Goal: Task Accomplishment & Management: Use online tool/utility

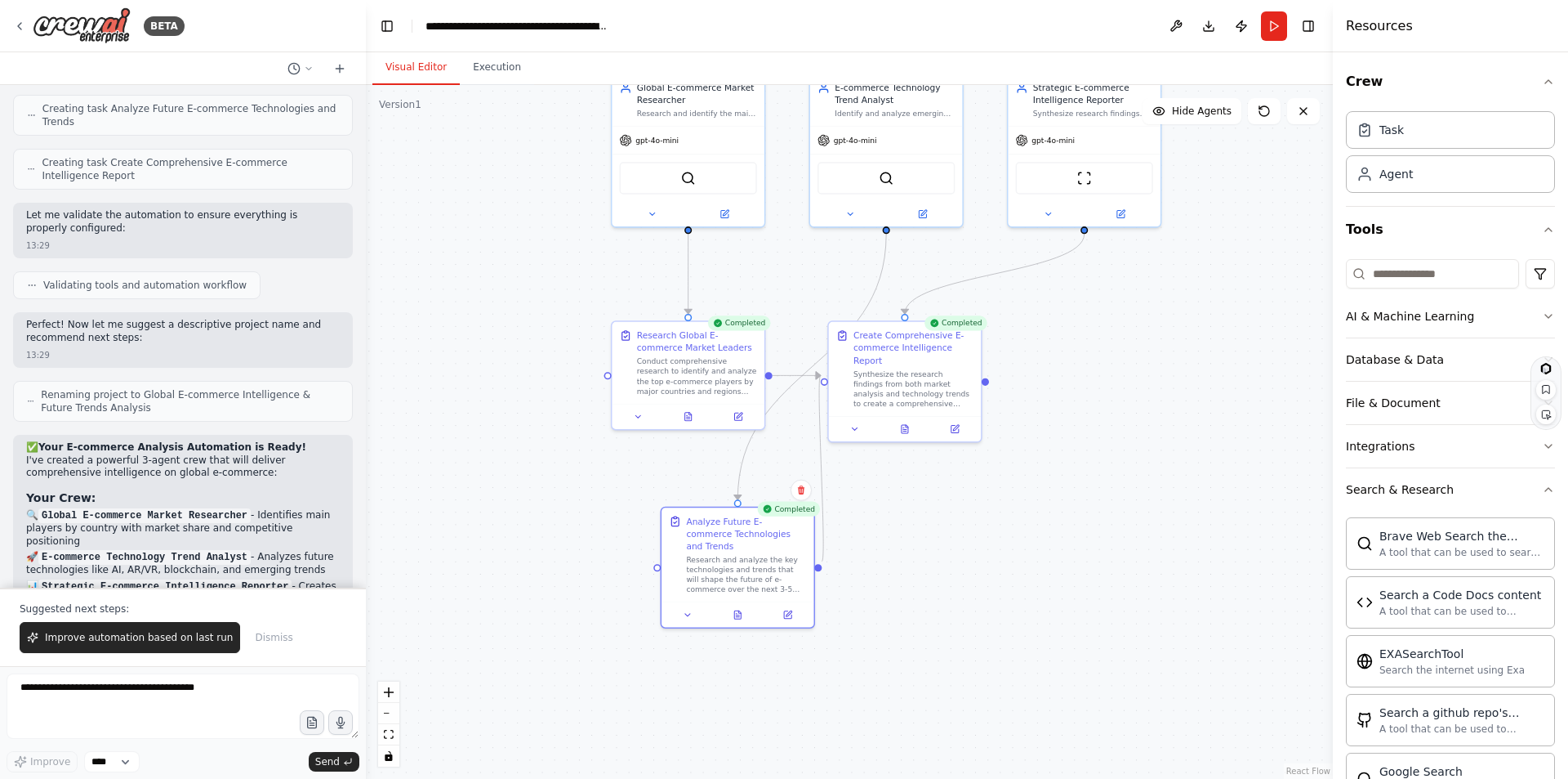
scroll to position [1987, 0]
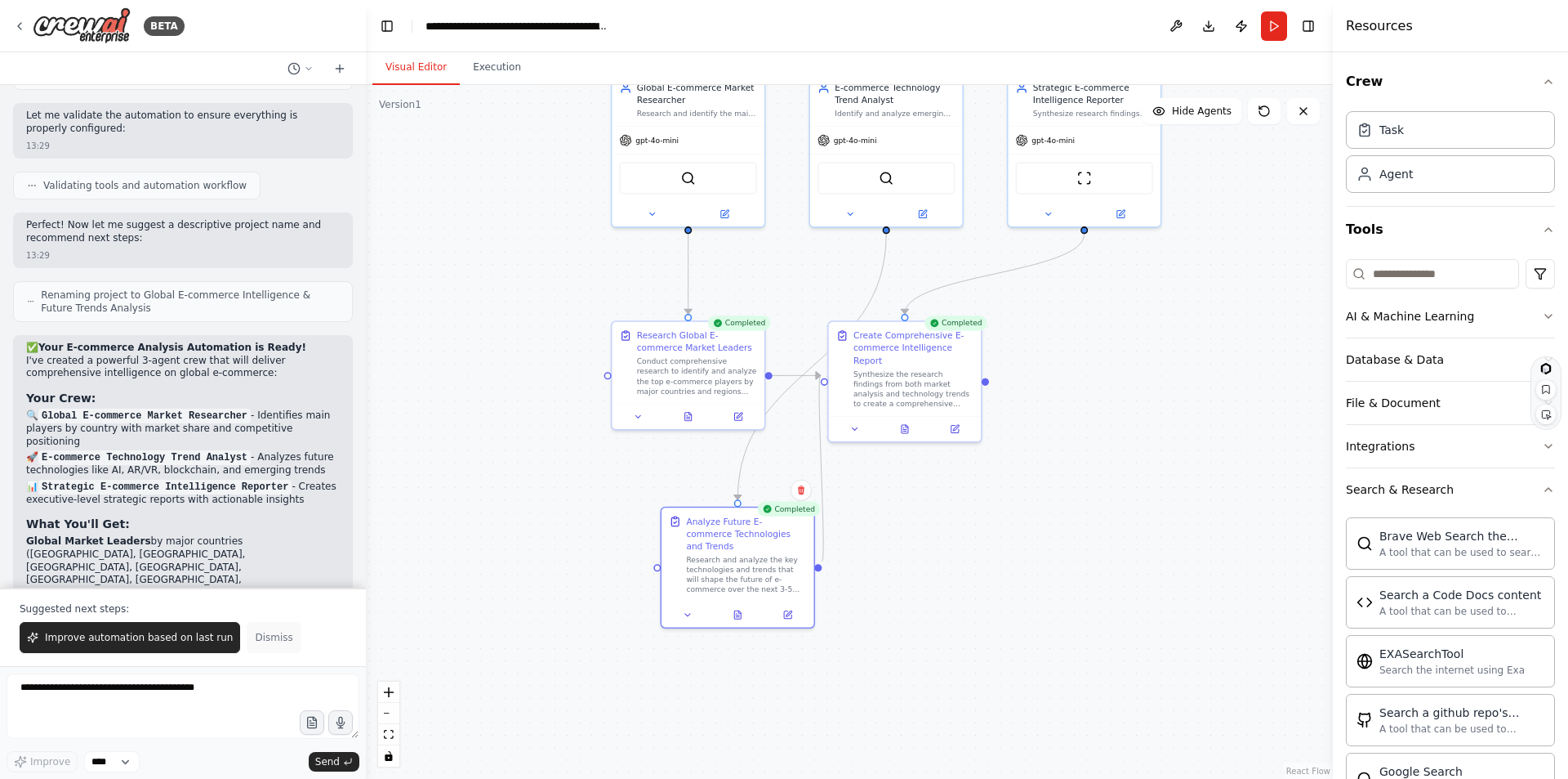
click at [254, 638] on span "Dismiss" at bounding box center [273, 637] width 38 height 13
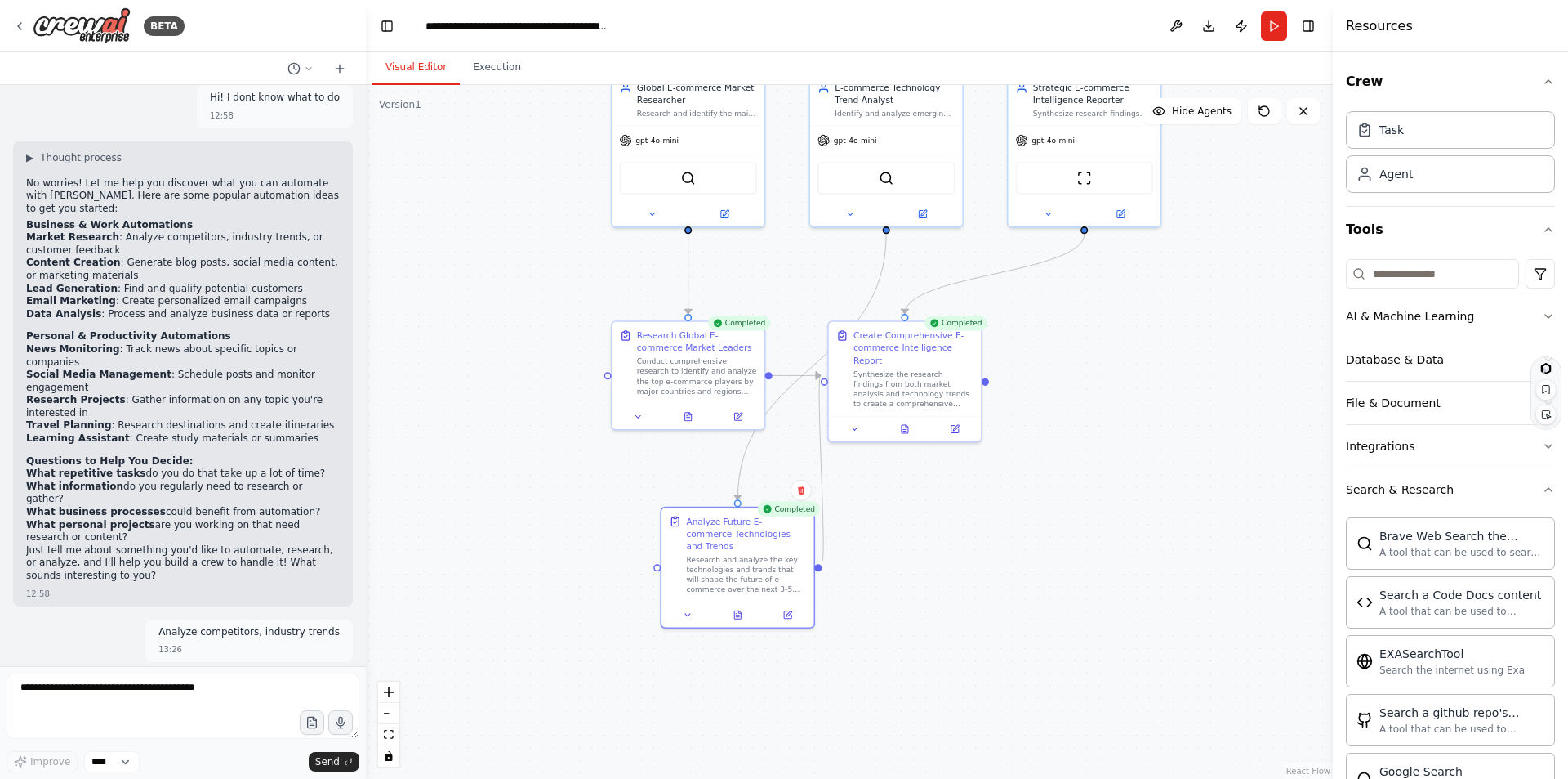
scroll to position [0, 0]
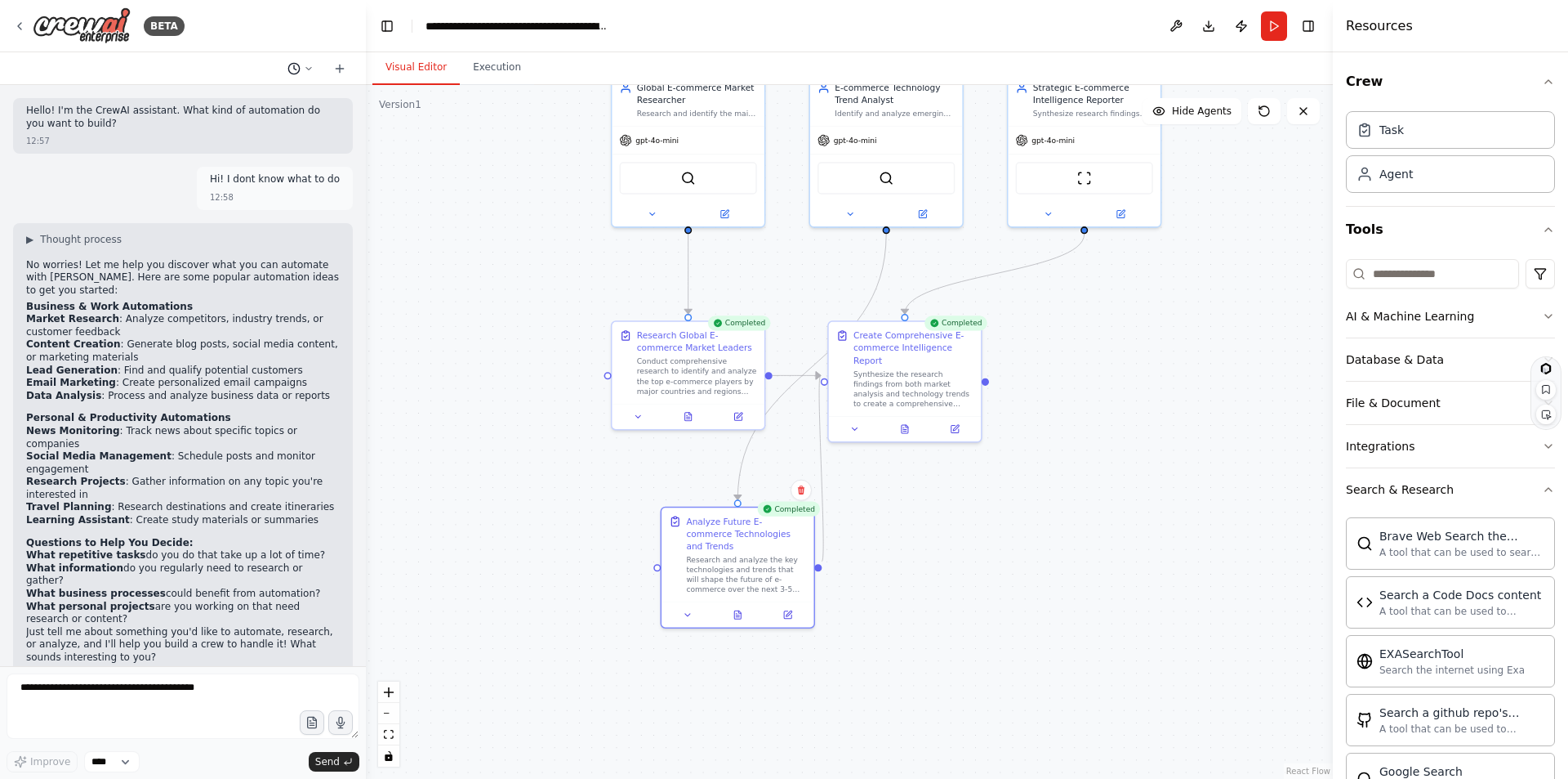
click at [309, 66] on icon at bounding box center [309, 69] width 10 height 10
click at [309, 66] on div at bounding box center [183, 390] width 366 height 779
click at [339, 65] on icon at bounding box center [340, 69] width 13 height 13
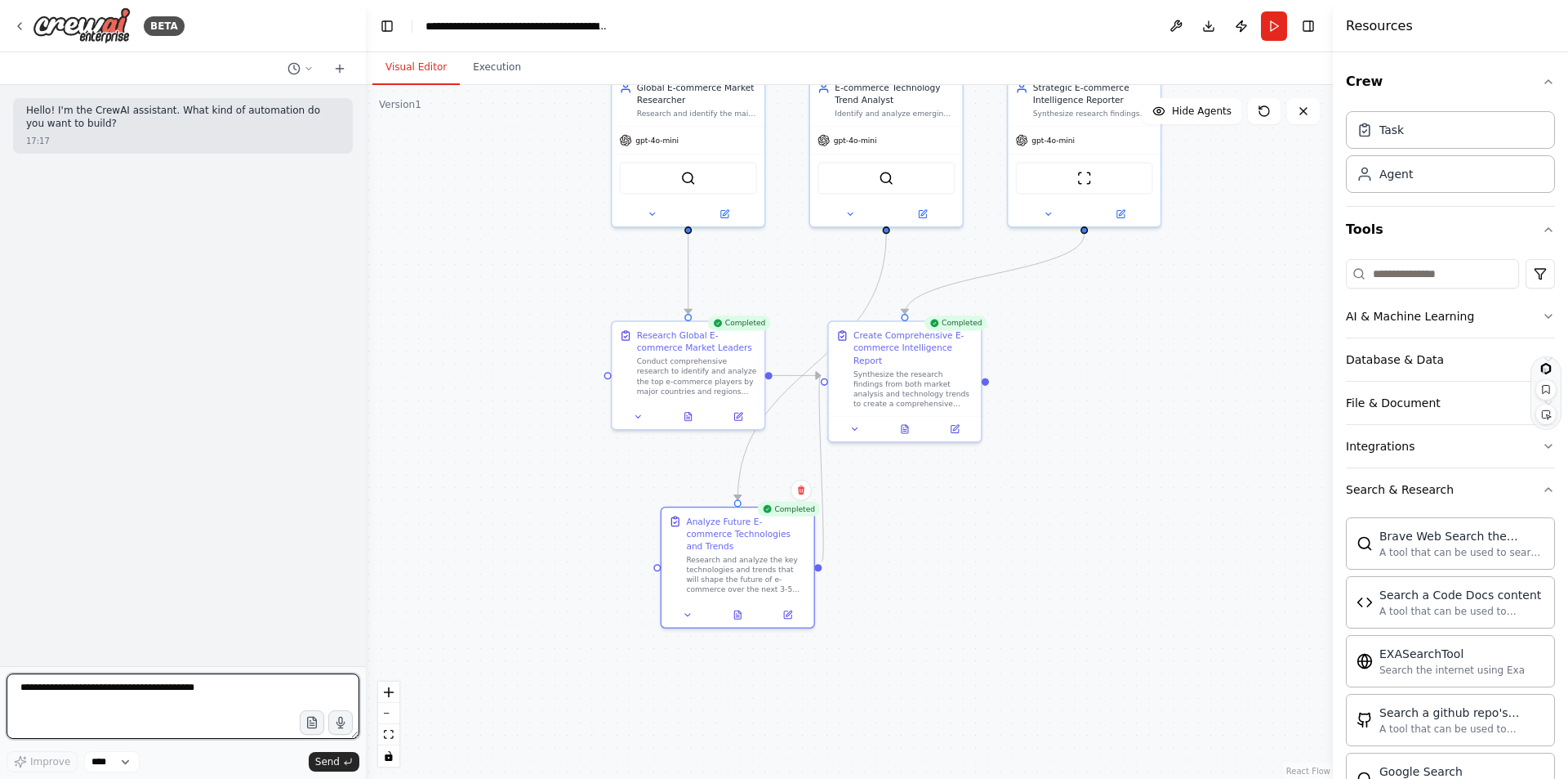
click at [135, 685] on textarea at bounding box center [183, 706] width 353 height 66
type textarea "**********"
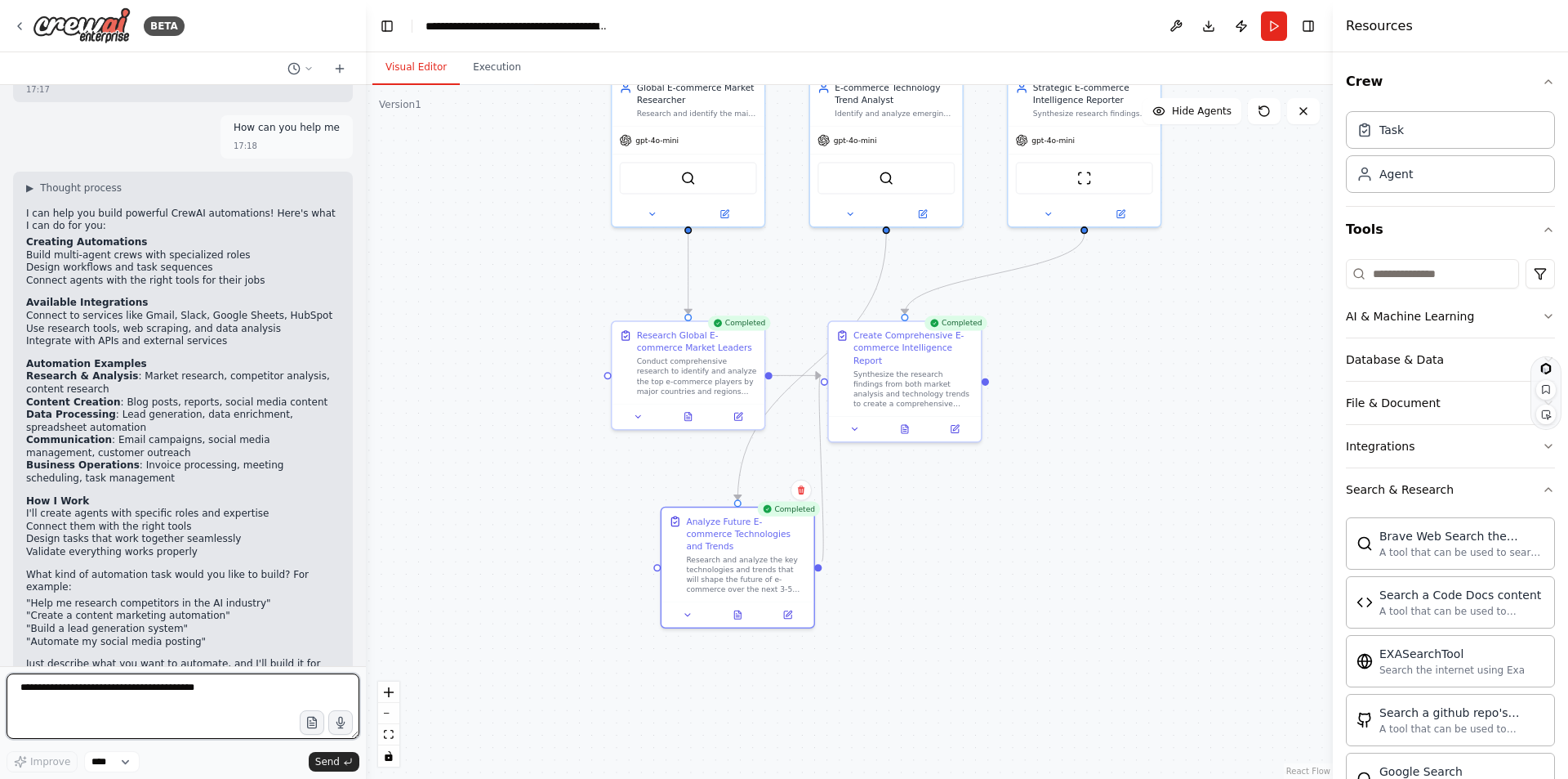
scroll to position [79, 0]
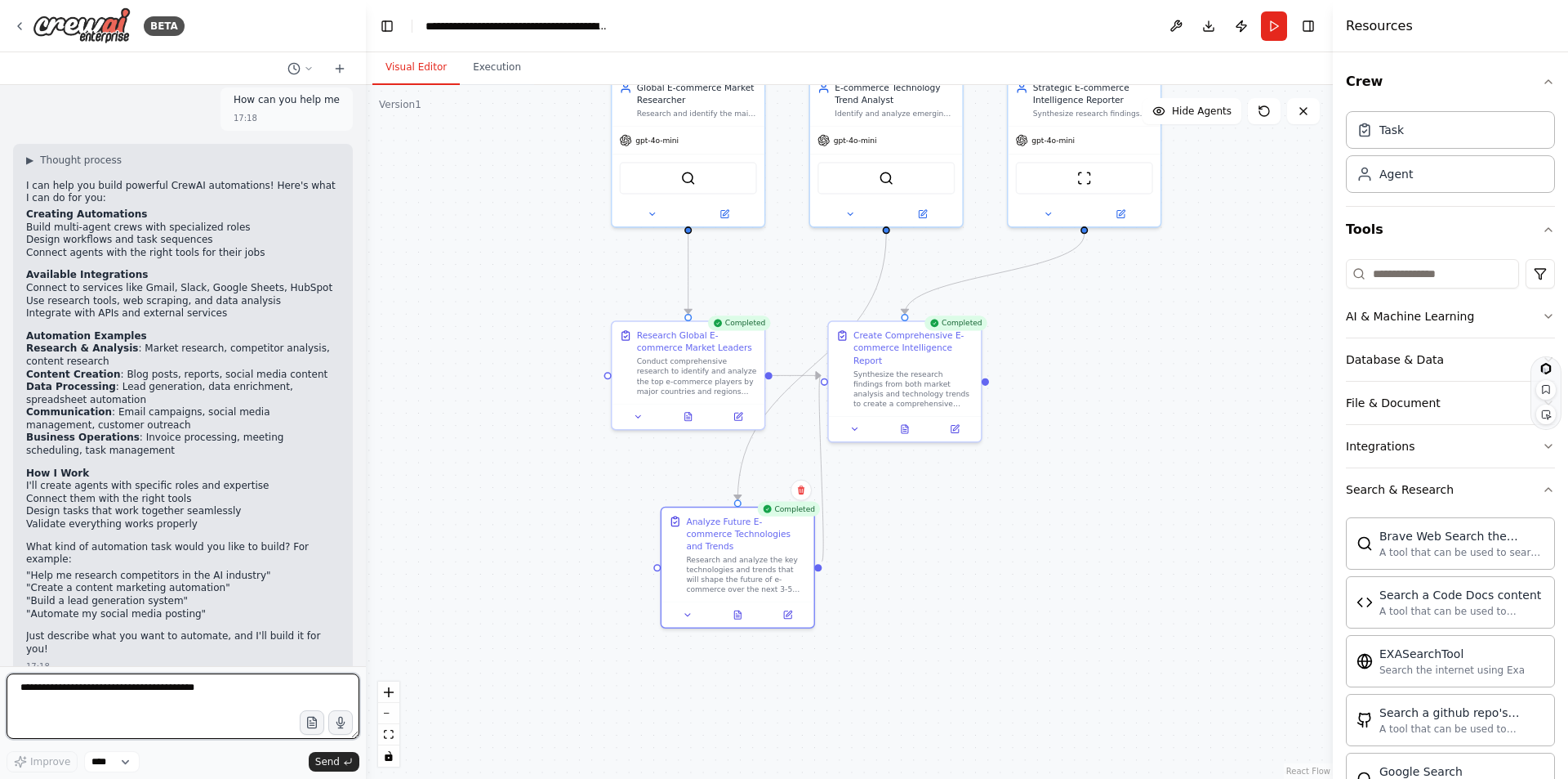
click at [120, 687] on textarea at bounding box center [183, 706] width 353 height 66
type textarea "**********"
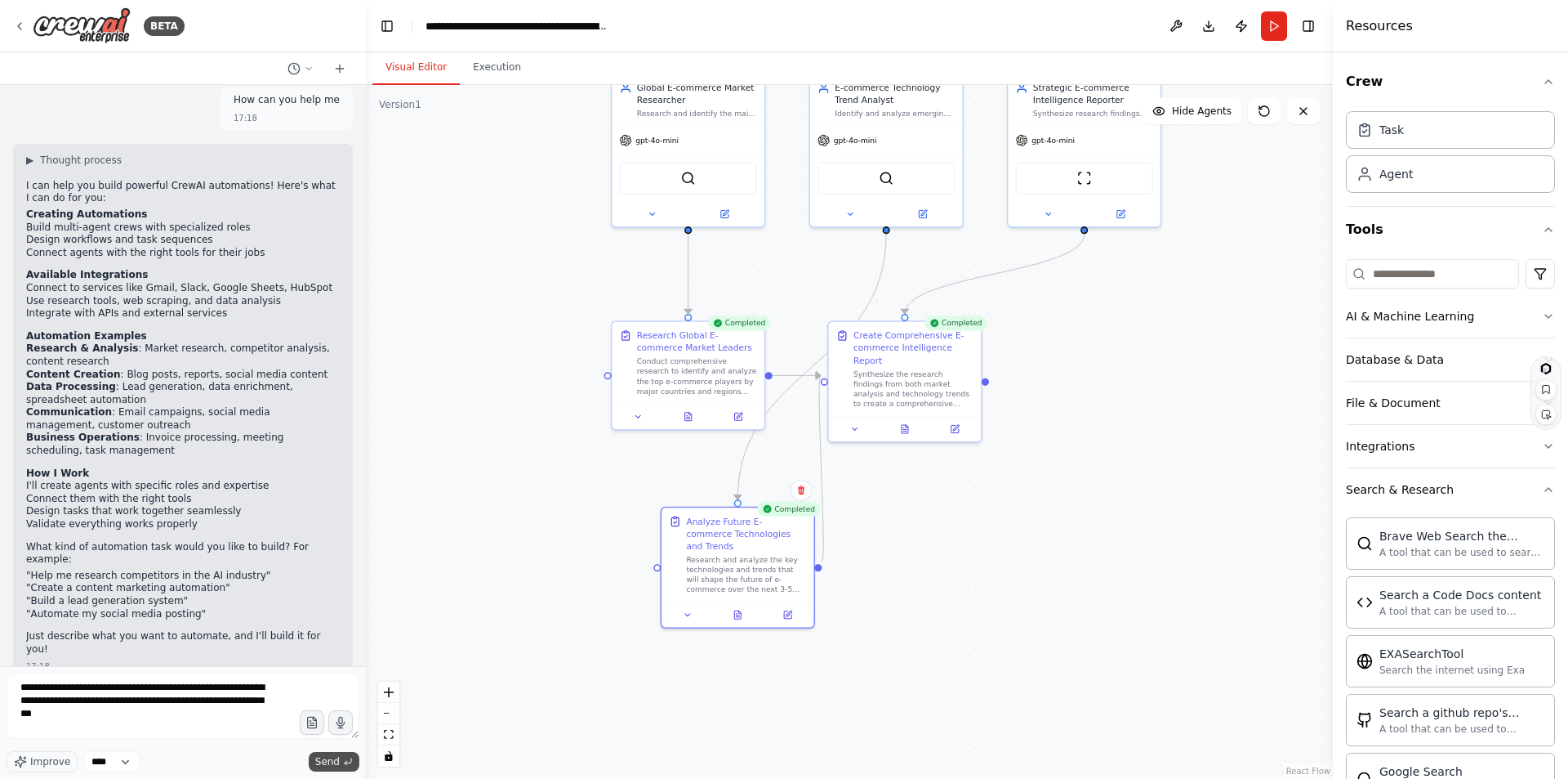
click at [332, 757] on span "Send" at bounding box center [327, 761] width 24 height 13
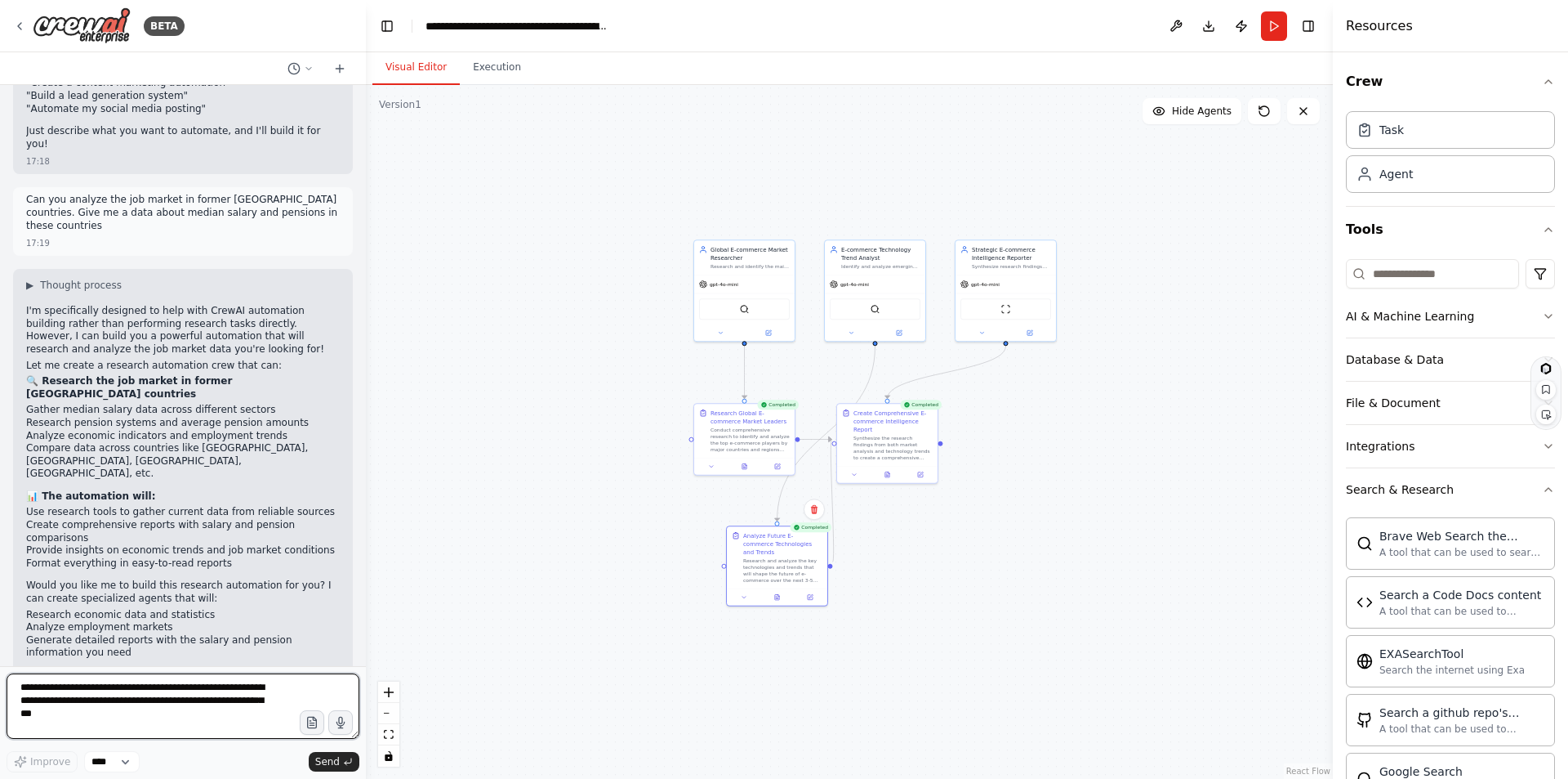
scroll to position [585, 0]
click at [146, 684] on textarea "**********" at bounding box center [183, 706] width 353 height 66
type textarea "***"
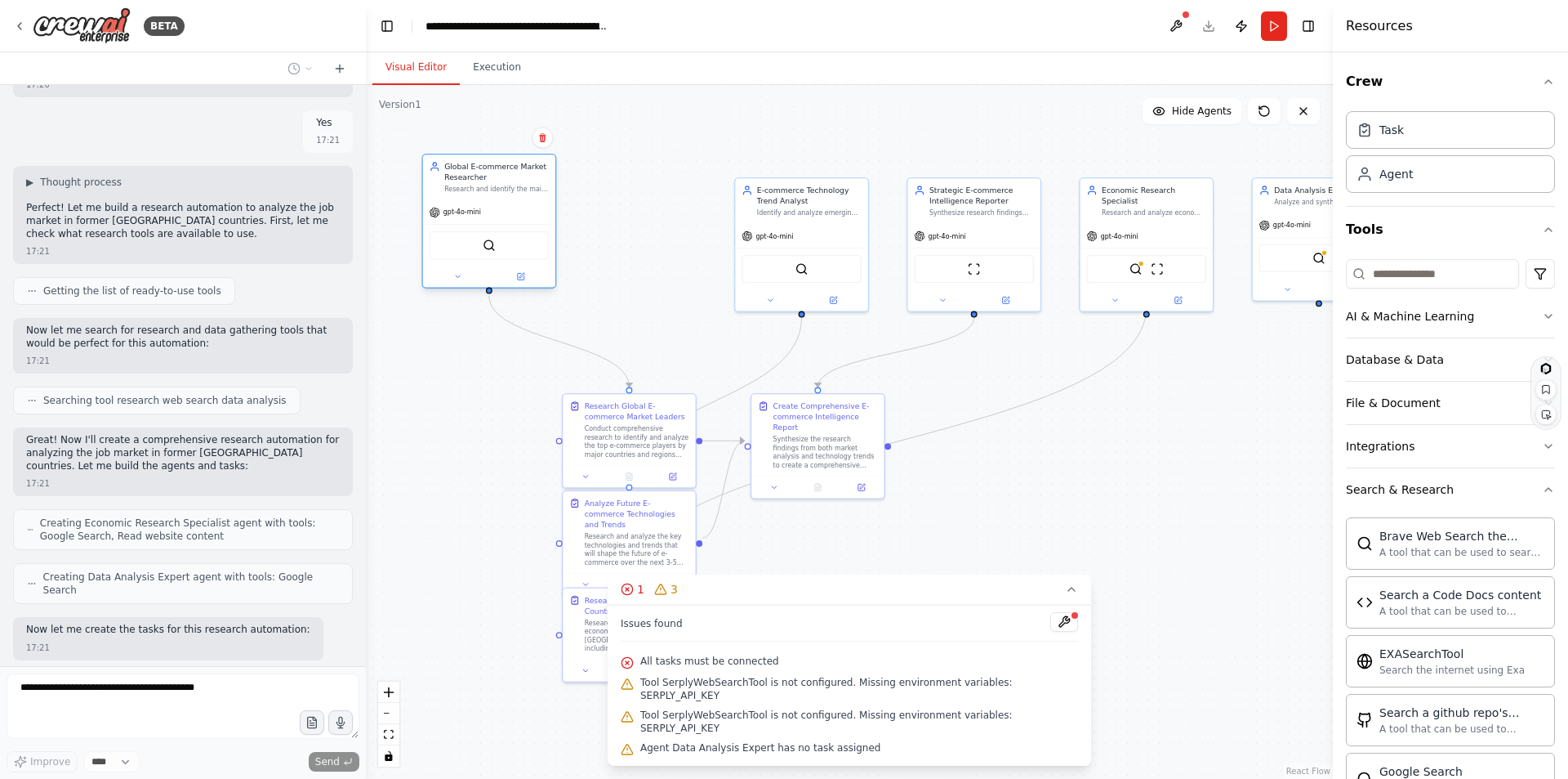
scroll to position [1259, 0]
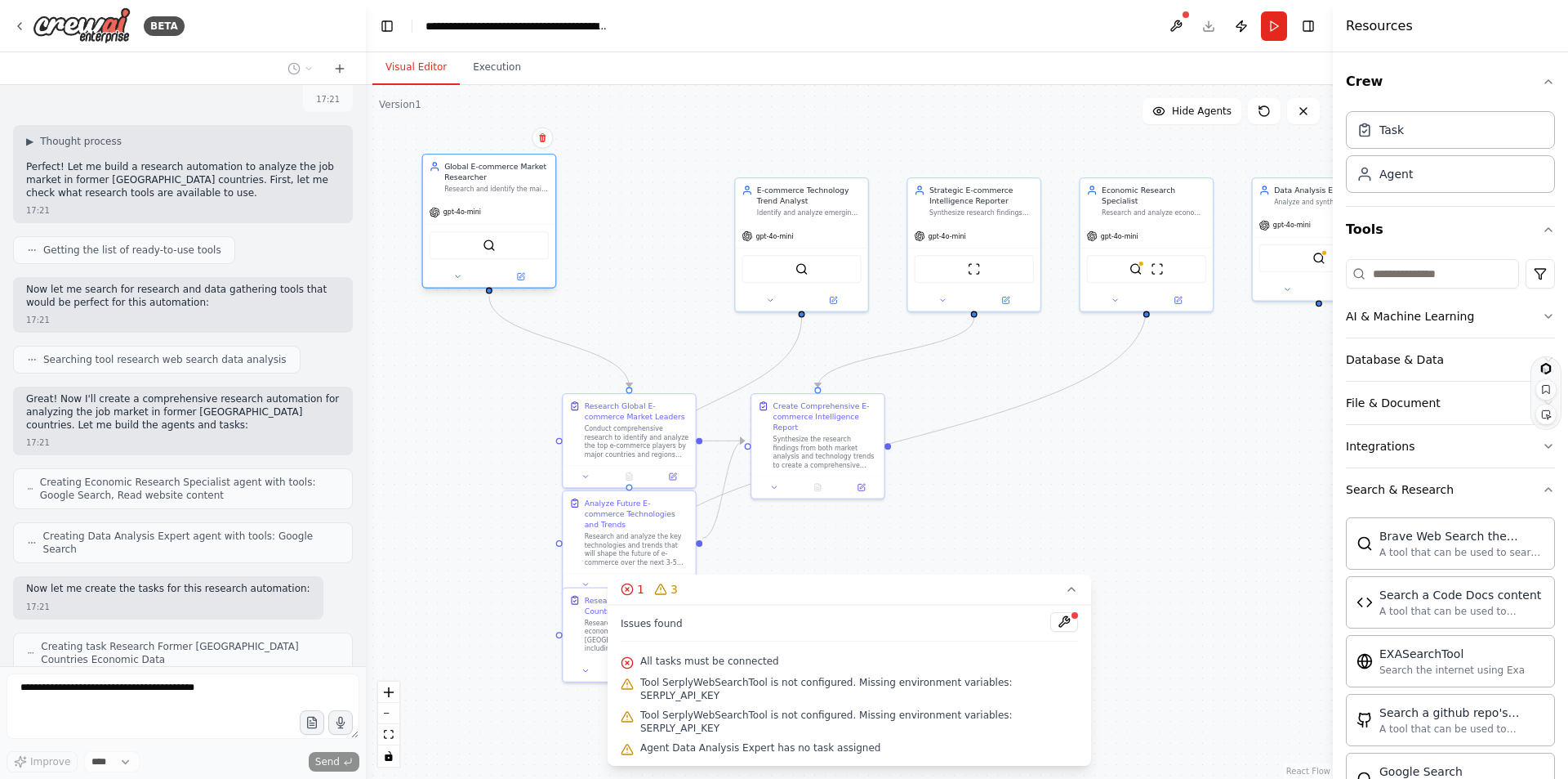
drag, startPoint x: 650, startPoint y: 223, endPoint x: 503, endPoint y: 201, distance: 148.6
click at [503, 201] on div "gpt-4o-mini" at bounding box center [489, 212] width 132 height 24
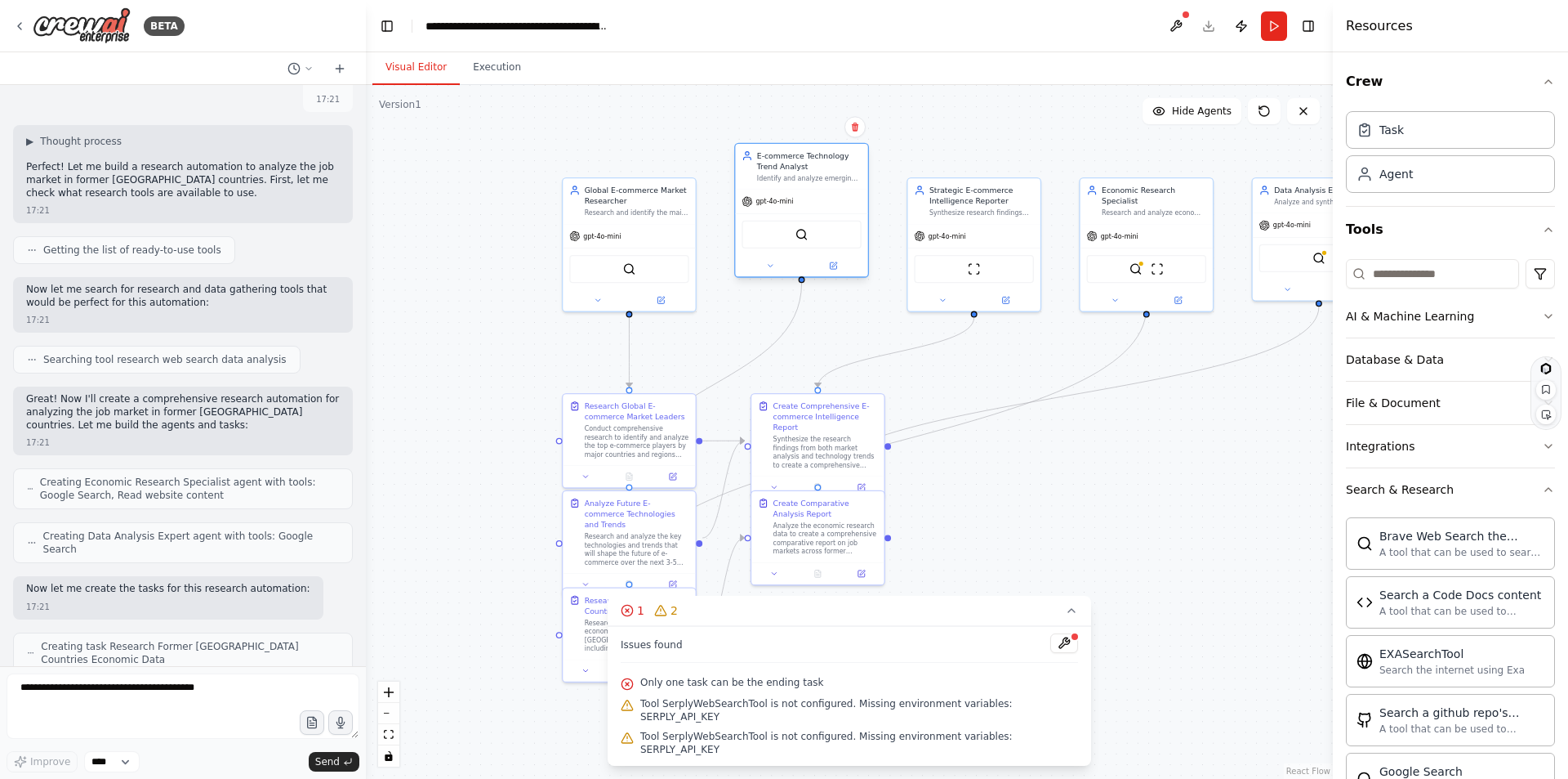
scroll to position [1357, 0]
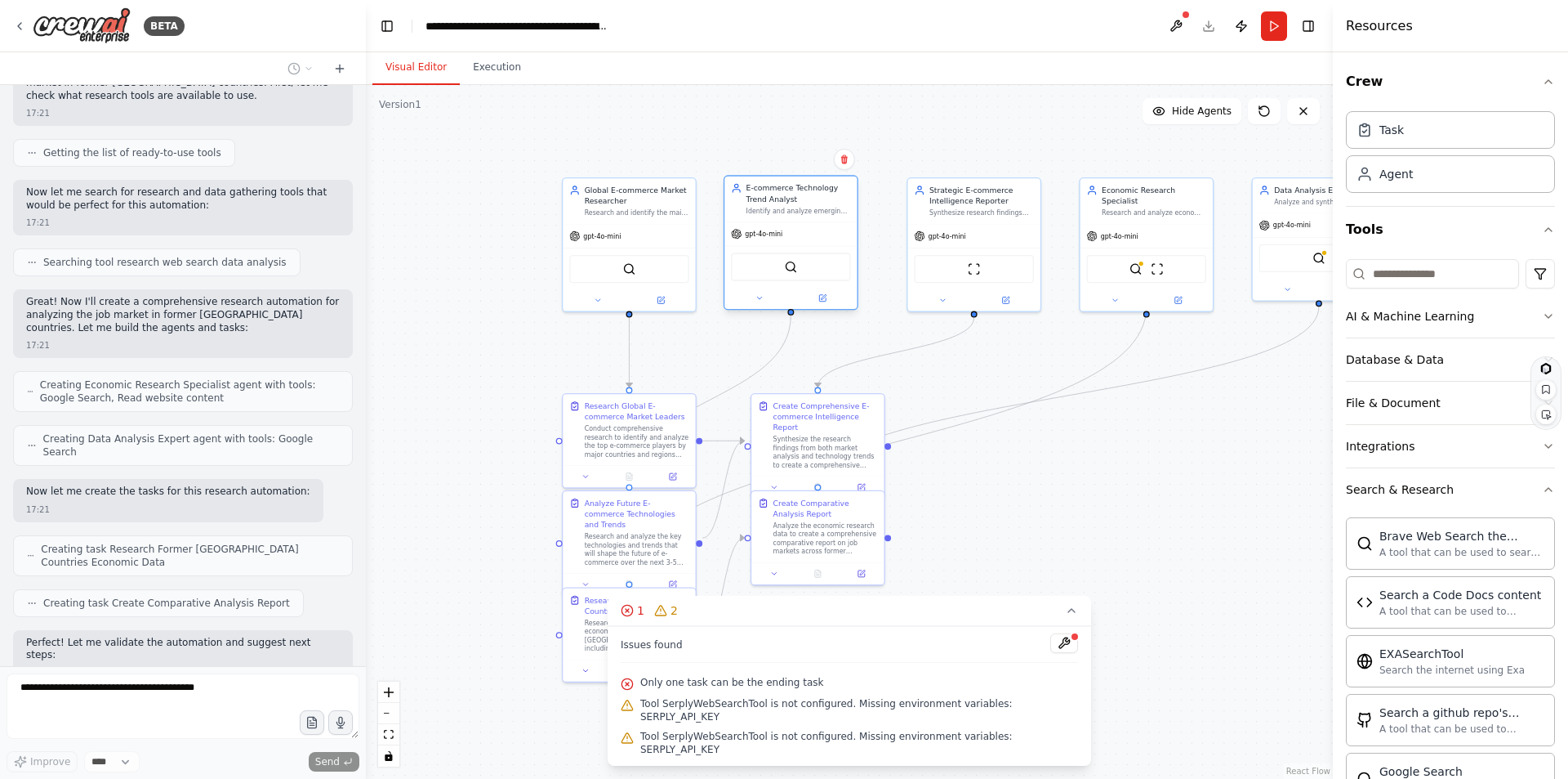
drag, startPoint x: 802, startPoint y: 195, endPoint x: 792, endPoint y: 196, distance: 10.0
click at [792, 196] on div "E-commerce Technology Trend Analyst" at bounding box center [799, 193] width 104 height 21
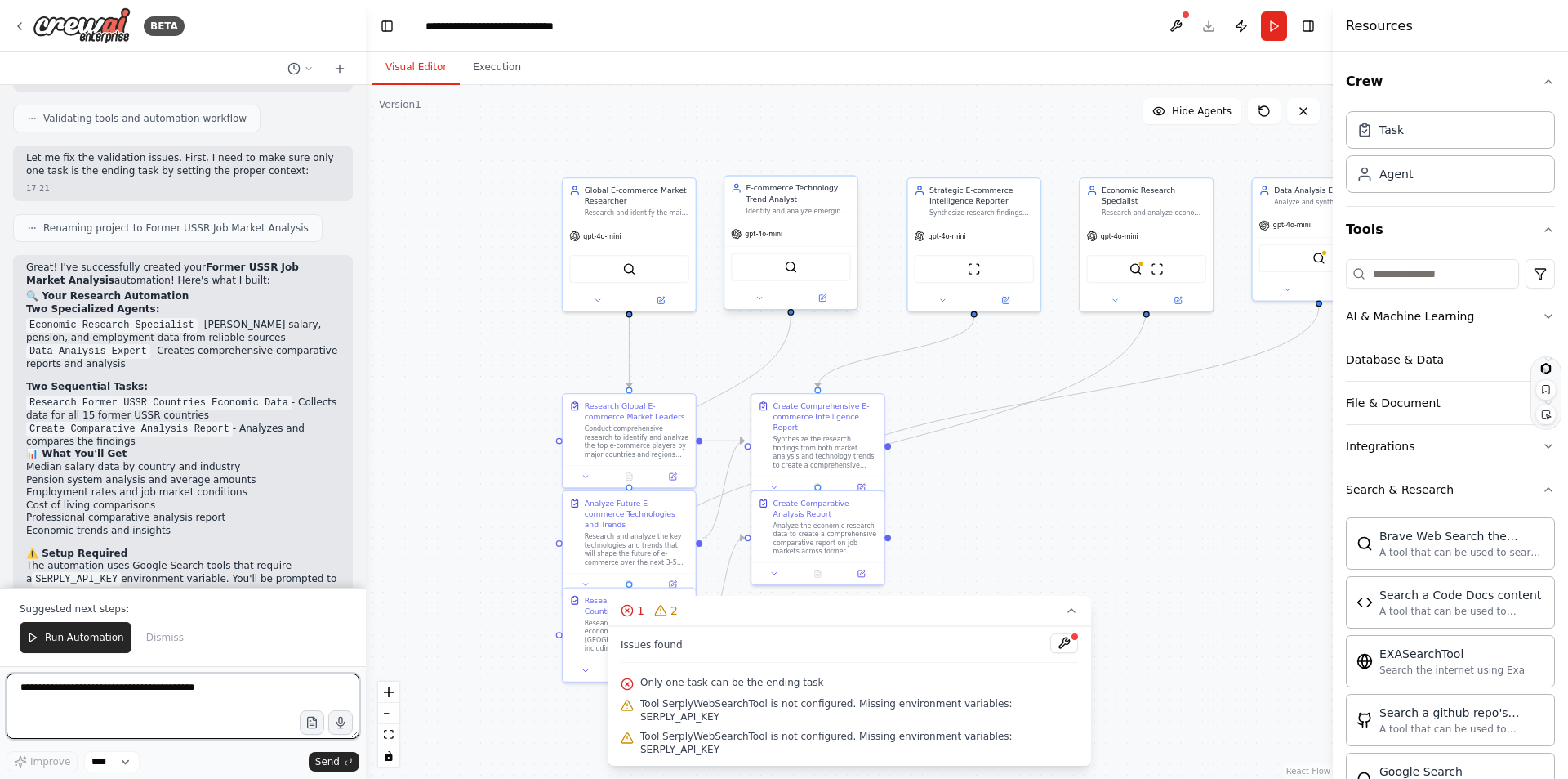
scroll to position [1964, 0]
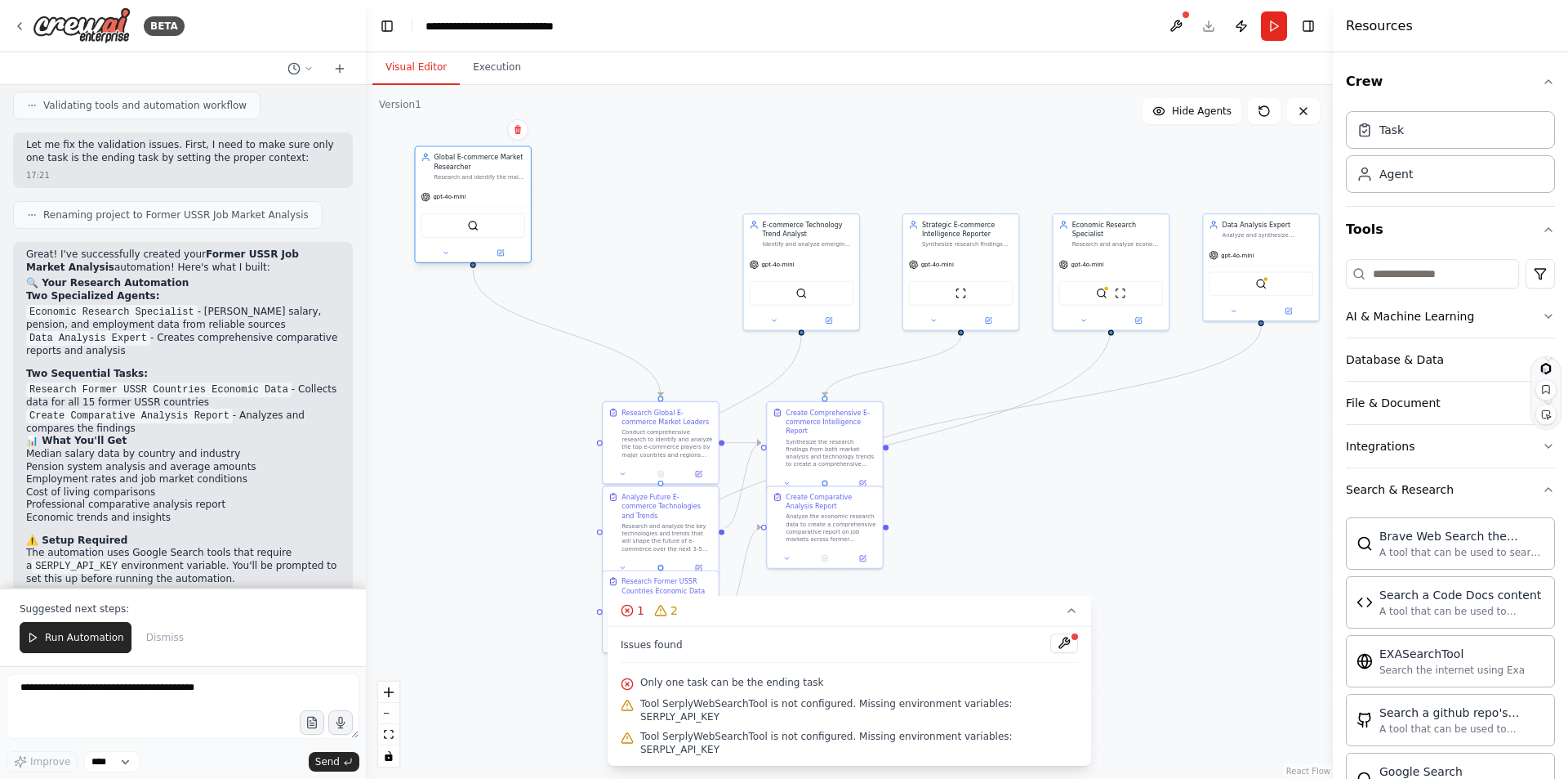
drag, startPoint x: 663, startPoint y: 227, endPoint x: 468, endPoint y: 158, distance: 206.8
click at [468, 158] on div "Global E-commerce Market Researcher" at bounding box center [480, 161] width 91 height 19
click at [517, 129] on icon at bounding box center [518, 129] width 7 height 9
click at [516, 130] on icon at bounding box center [518, 129] width 7 height 9
drag, startPoint x: 792, startPoint y: 230, endPoint x: 607, endPoint y: 168, distance: 195.1
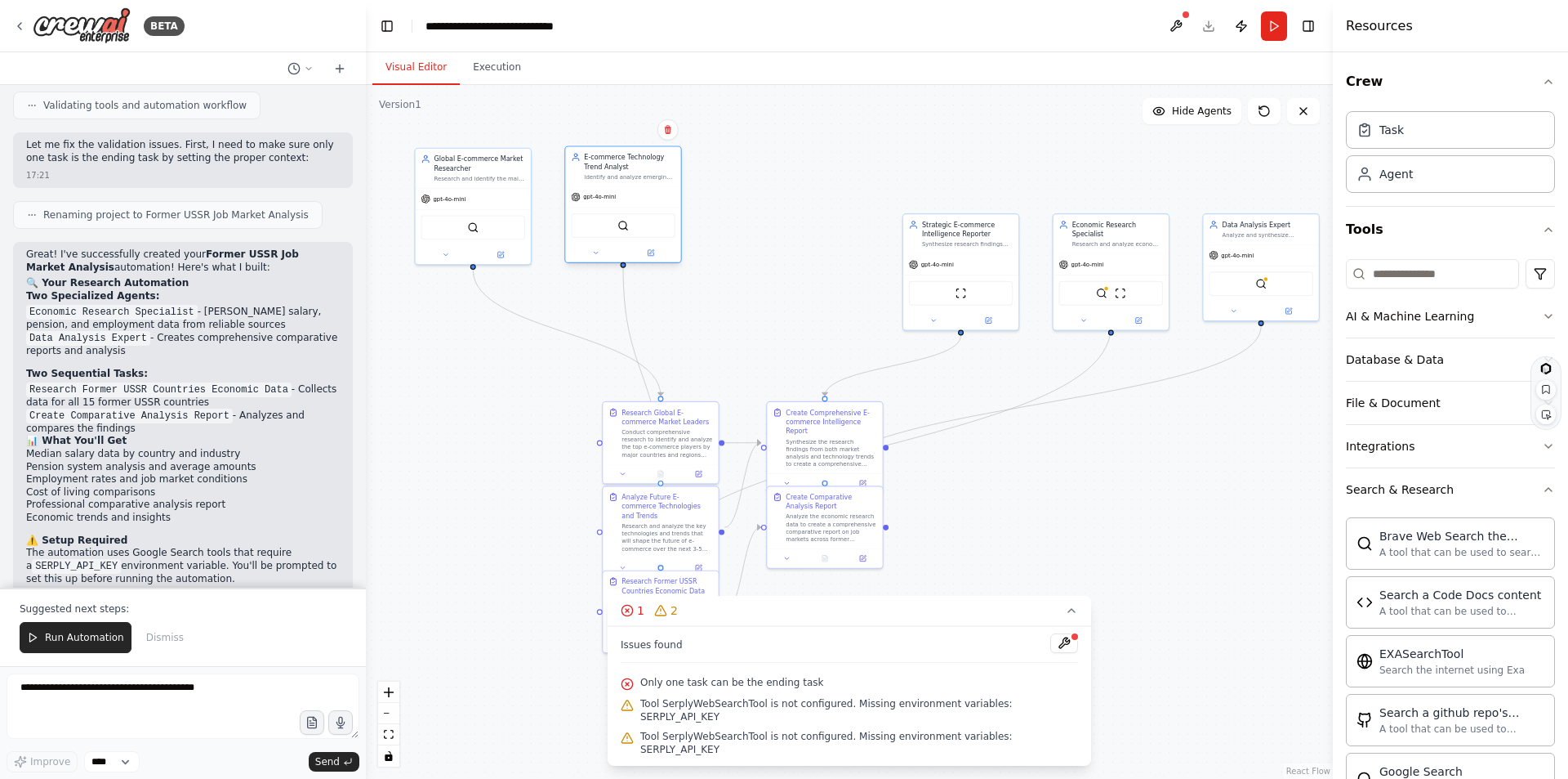
click at [607, 168] on div "E-commerce Technology Trend Analyst" at bounding box center [629, 161] width 91 height 19
drag, startPoint x: 947, startPoint y: 230, endPoint x: 758, endPoint y: 168, distance: 198.9
click at [758, 168] on div "Strategic E-commerce Intelligence Reporter" at bounding box center [779, 161] width 91 height 19
drag, startPoint x: 1097, startPoint y: 229, endPoint x: 918, endPoint y: 167, distance: 189.4
click at [918, 173] on div "Research and analyze economic data for former [GEOGRAPHIC_DATA] countries, focu…" at bounding box center [939, 176] width 91 height 8
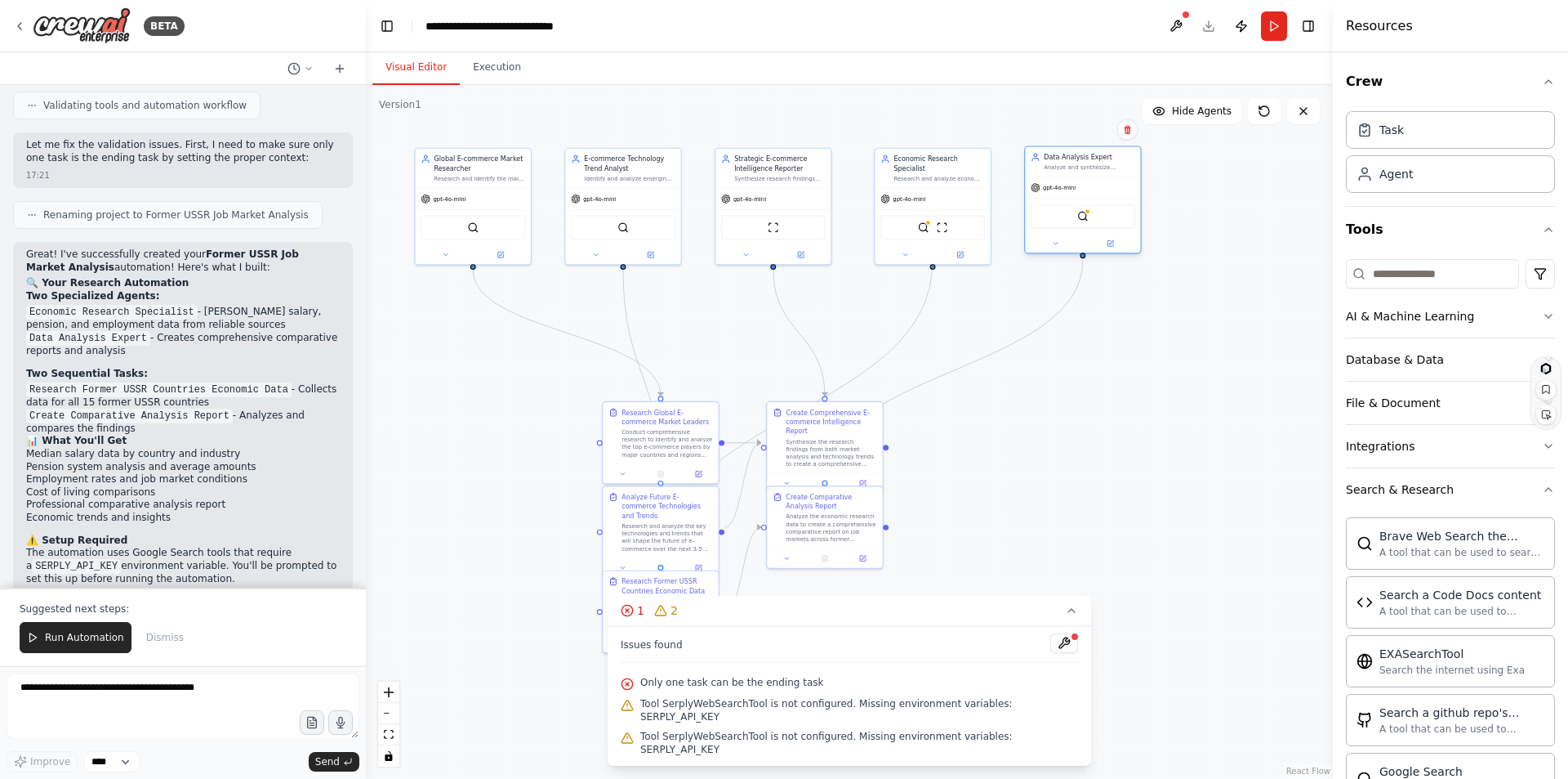
drag, startPoint x: 1257, startPoint y: 230, endPoint x: 1079, endPoint y: 163, distance: 190.2
click at [1079, 163] on div "Data Analysis Expert Analyze and synthesize economic research data to create co…" at bounding box center [1089, 161] width 91 height 19
drag, startPoint x: 814, startPoint y: 416, endPoint x: 811, endPoint y: 350, distance: 66.1
click at [834, 341] on div "Create Comprehensive E-commerce Intelligence Report" at bounding box center [854, 344] width 91 height 28
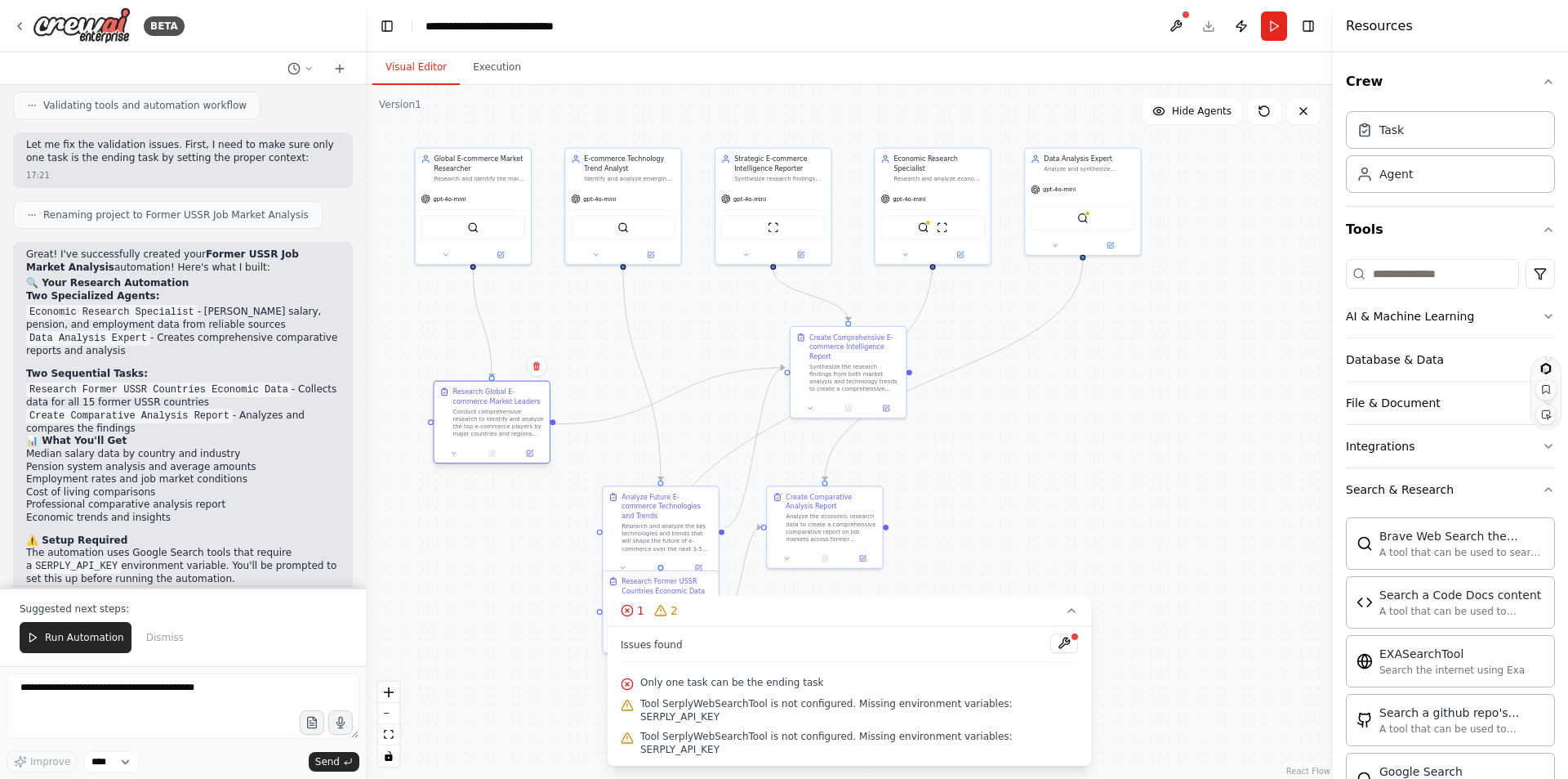
drag, startPoint x: 656, startPoint y: 417, endPoint x: 479, endPoint y: 401, distance: 177.7
click at [479, 401] on div "Research Global E-commerce Market Leaders" at bounding box center [499, 396] width 91 height 19
drag, startPoint x: 848, startPoint y: 344, endPoint x: 734, endPoint y: 366, distance: 116.1
click at [734, 366] on div "Create Comprehensive E-commerce Intelligence Report" at bounding box center [742, 363] width 91 height 28
drag, startPoint x: 800, startPoint y: 502, endPoint x: 1050, endPoint y: 539, distance: 252.7
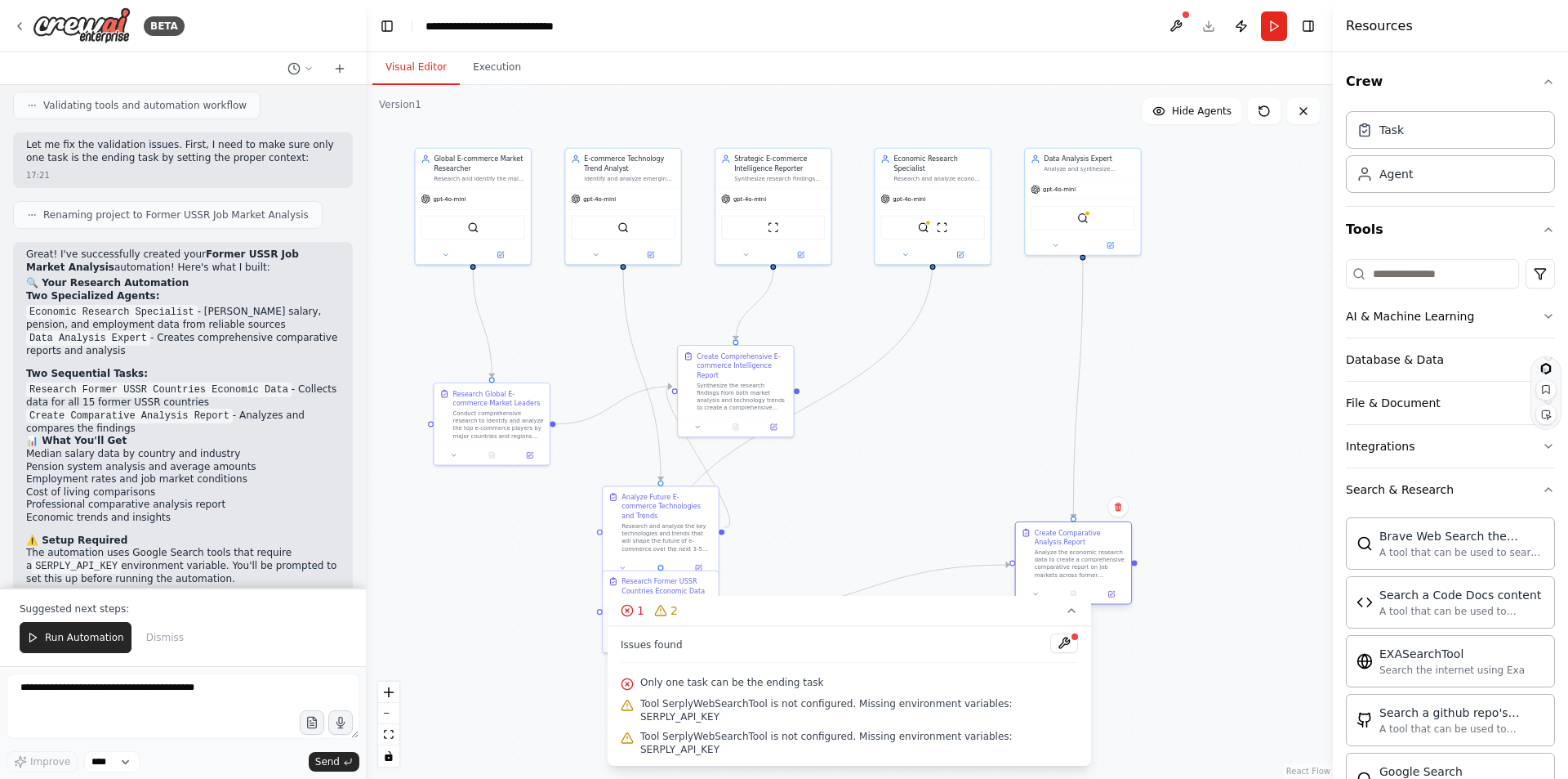
click at [1050, 539] on div "Create Comparative Analysis Report" at bounding box center [1080, 537] width 91 height 19
drag, startPoint x: 654, startPoint y: 593, endPoint x: 914, endPoint y: 462, distance: 291.1
click at [914, 462] on div "Research Former USSR Countries Economic Data" at bounding box center [930, 453] width 91 height 19
drag, startPoint x: 650, startPoint y: 503, endPoint x: 547, endPoint y: 568, distance: 121.8
click at [547, 568] on div "Analyze Future E-commerce Technologies and Trends" at bounding box center [564, 569] width 91 height 28
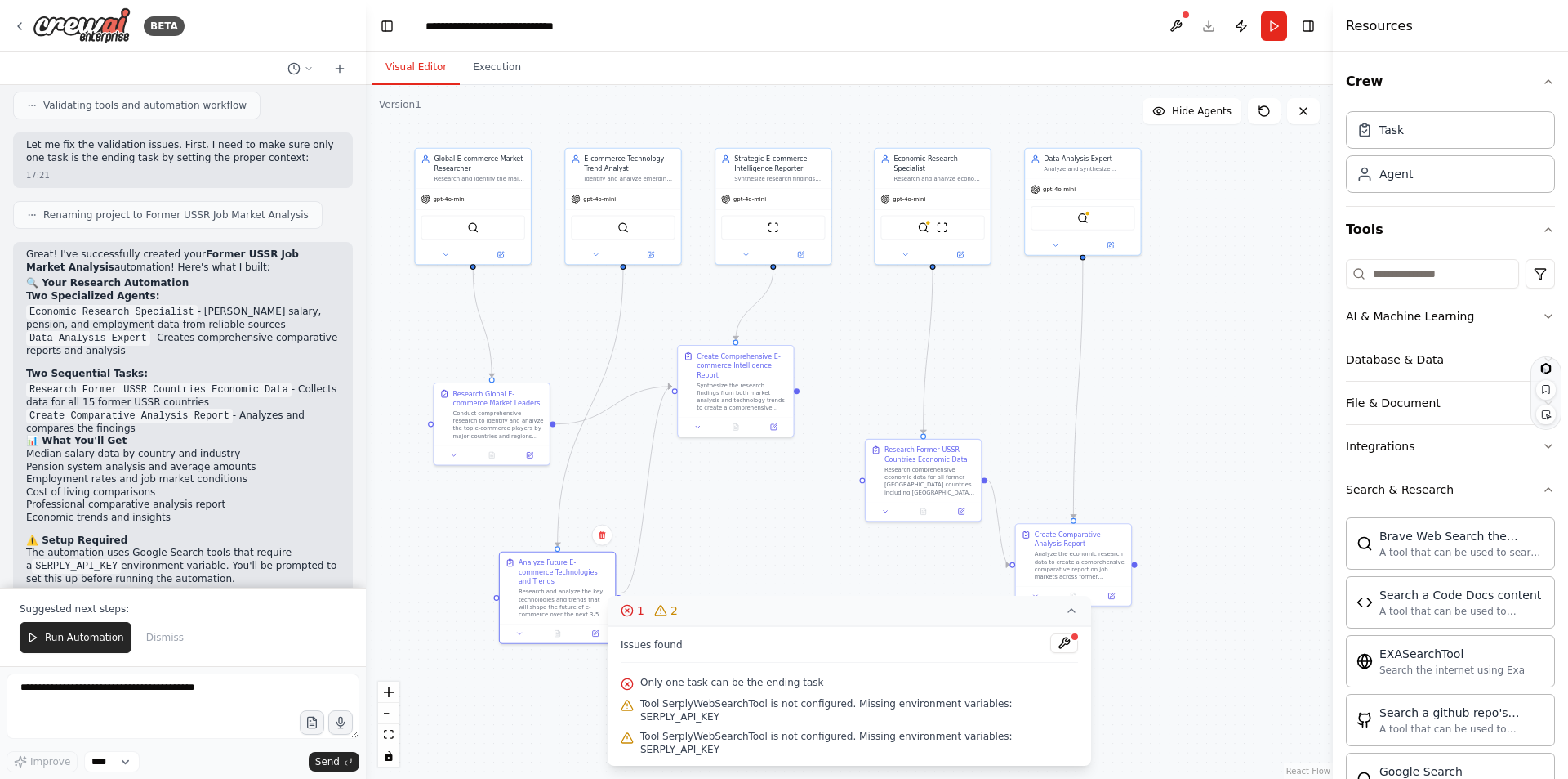
click at [1065, 617] on icon at bounding box center [1072, 610] width 13 height 13
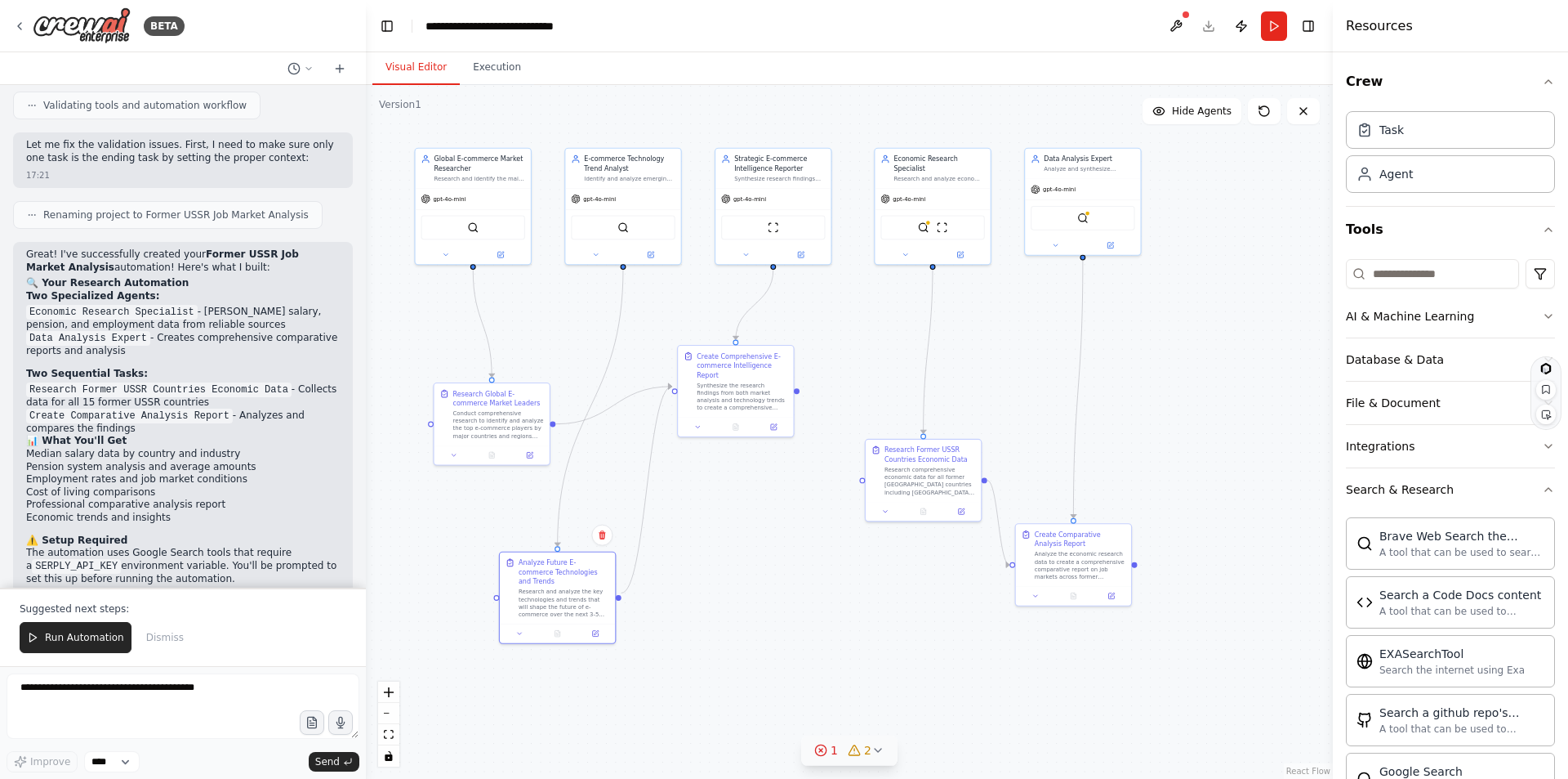
click at [879, 751] on icon at bounding box center [878, 750] width 13 height 13
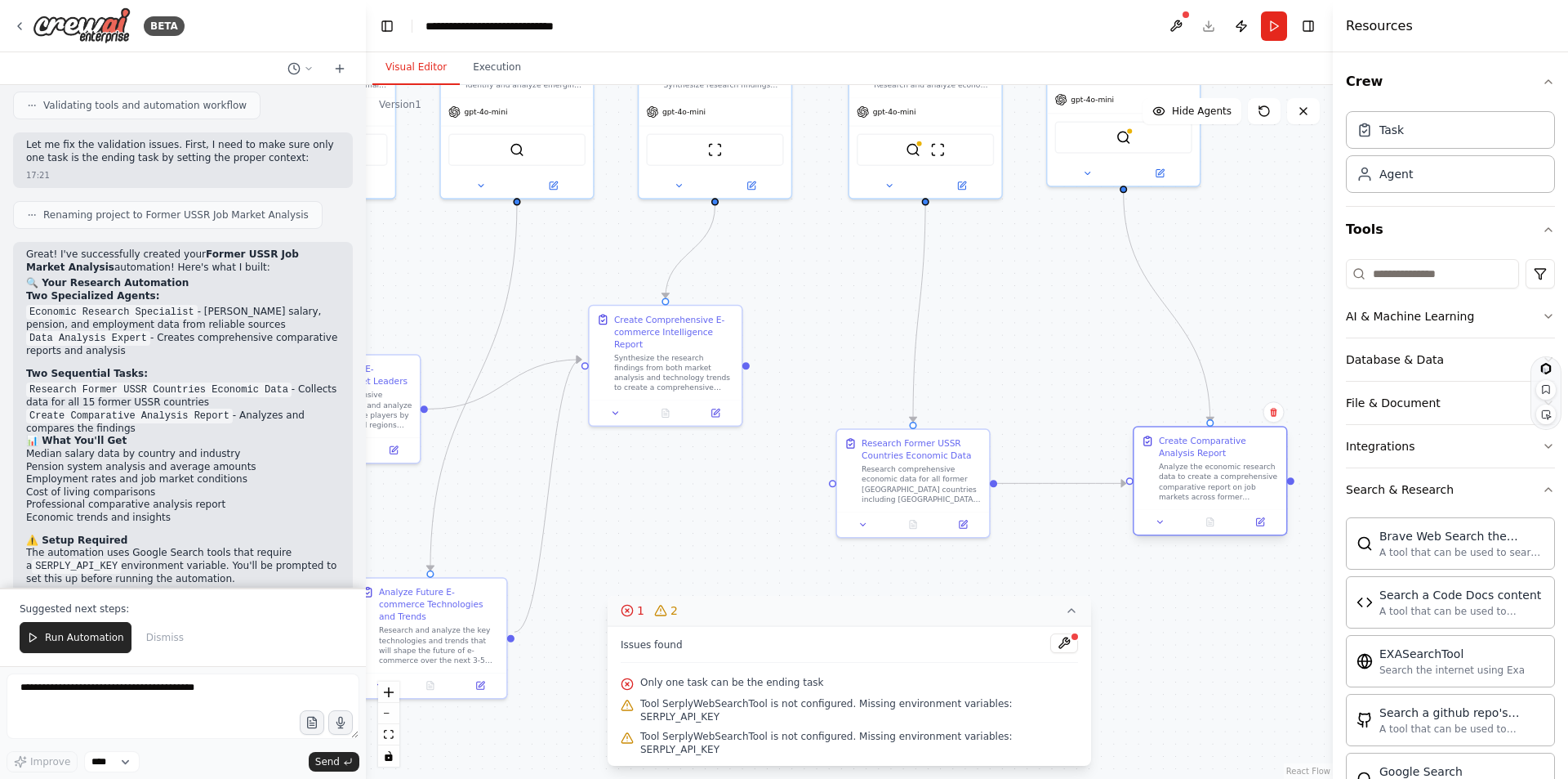
drag, startPoint x: 1091, startPoint y: 565, endPoint x: 1190, endPoint y: 455, distance: 148.0
click at [1190, 455] on div "Create Comparative Analysis Report" at bounding box center [1218, 447] width 120 height 24
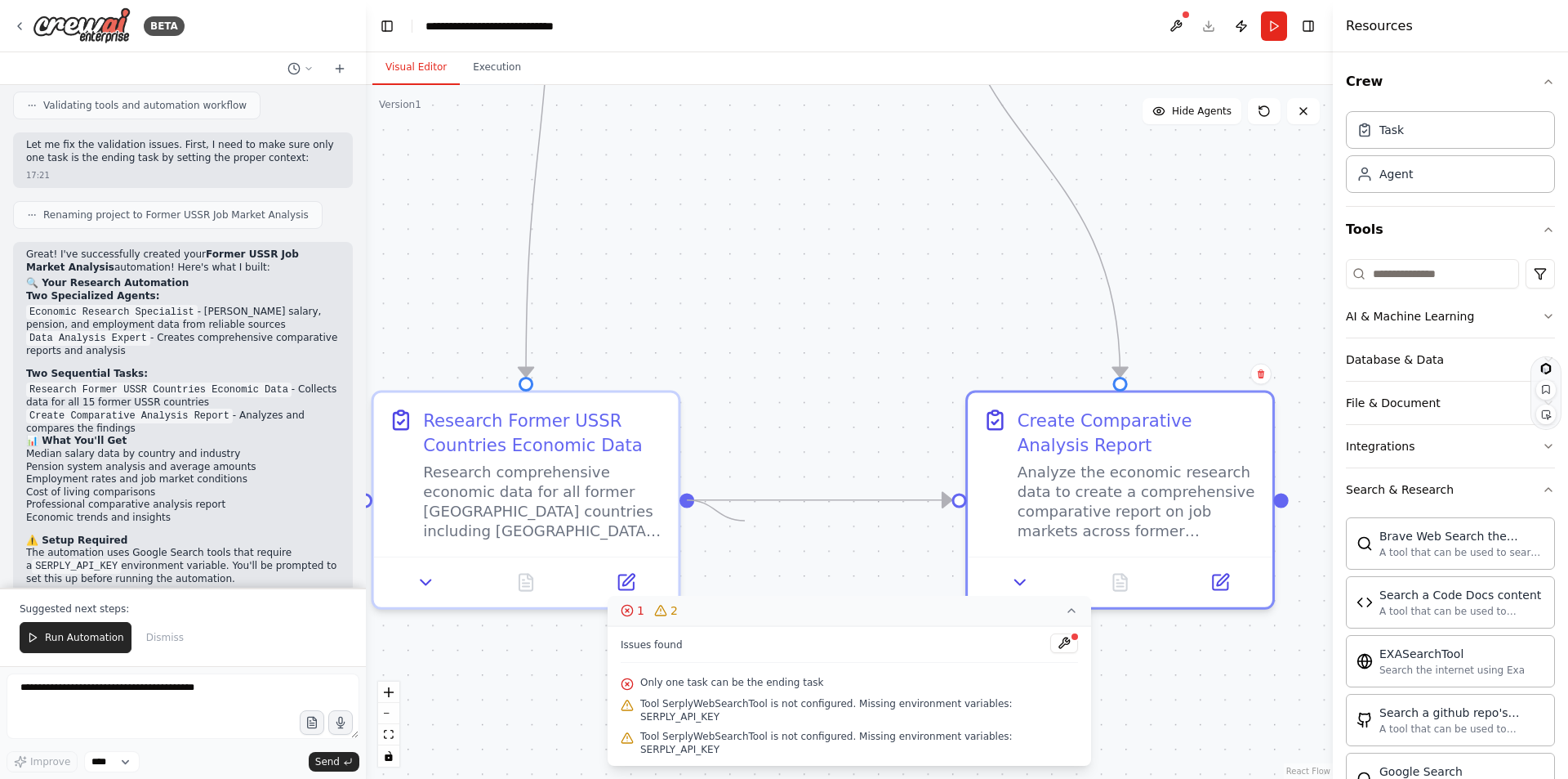
drag, startPoint x: 690, startPoint y: 496, endPoint x: 745, endPoint y: 520, distance: 60.0
click at [745, 520] on div ".deletable-edge-delete-btn { width: 20px; height: 20px; border: 0px solid #ffff…" at bounding box center [848, 432] width 966 height 694
click at [487, 71] on button "Execution" at bounding box center [497, 67] width 74 height 35
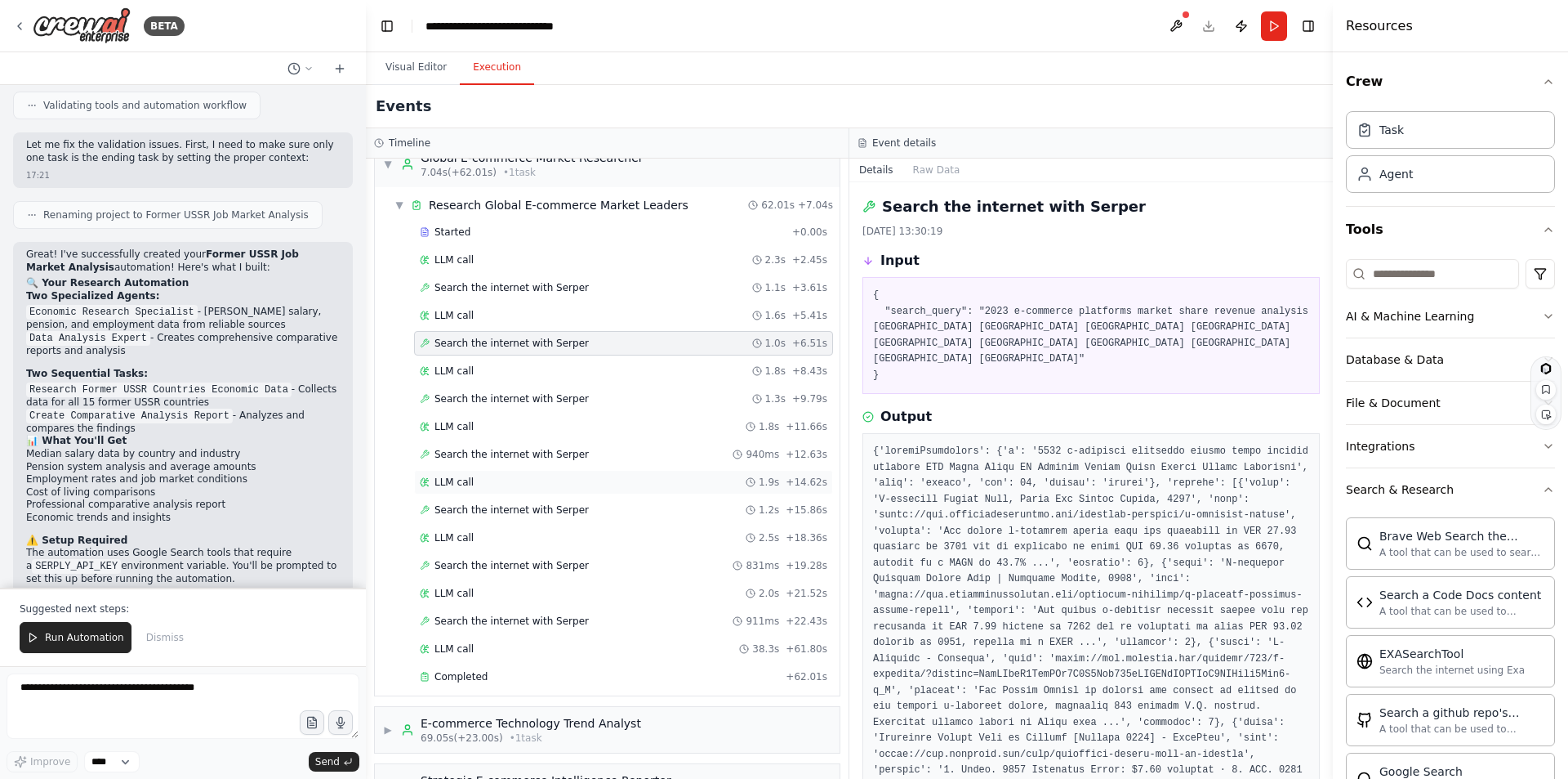
scroll to position [0, 0]
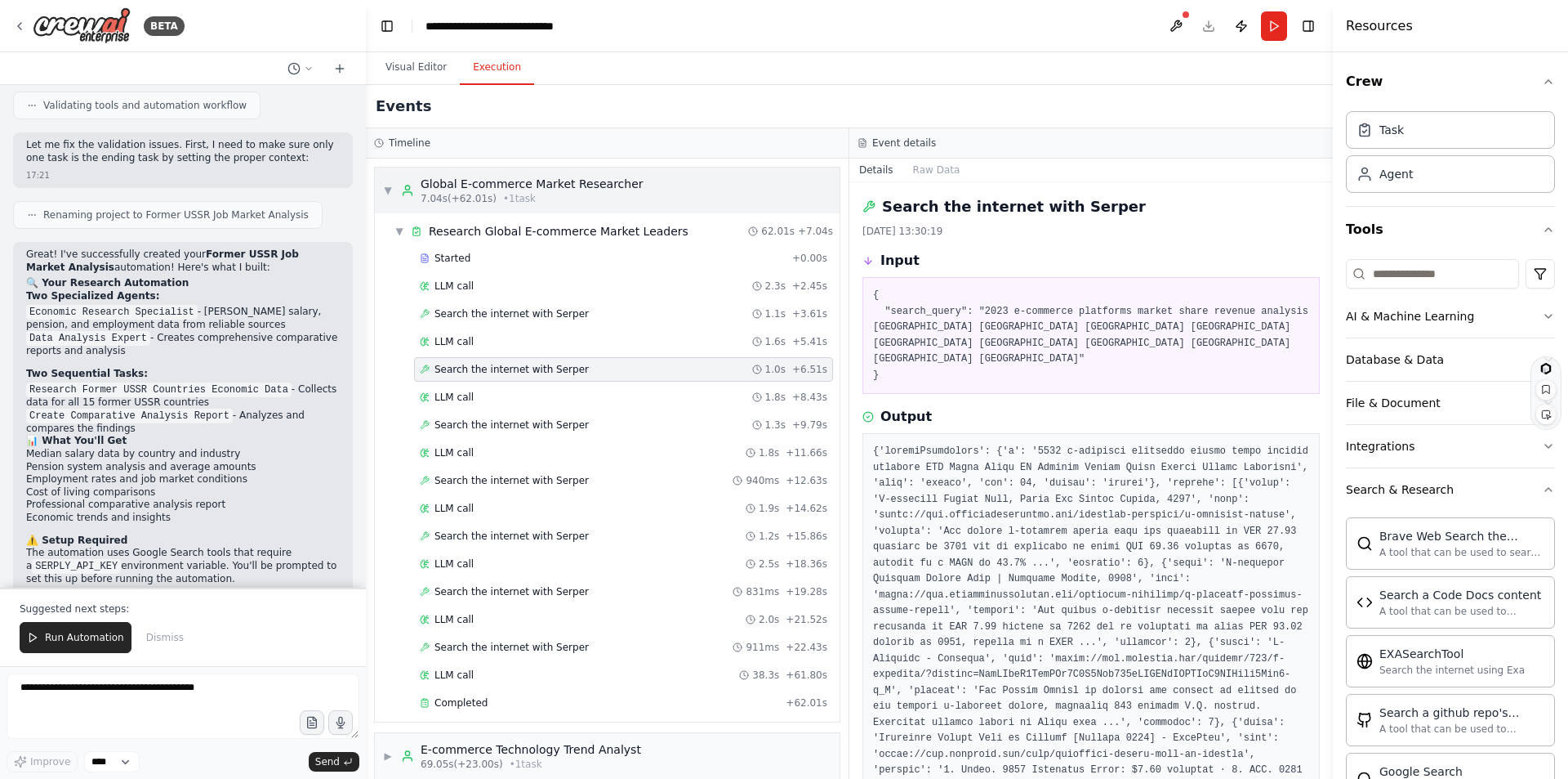
click at [388, 188] on span "▼" at bounding box center [388, 191] width 10 height 13
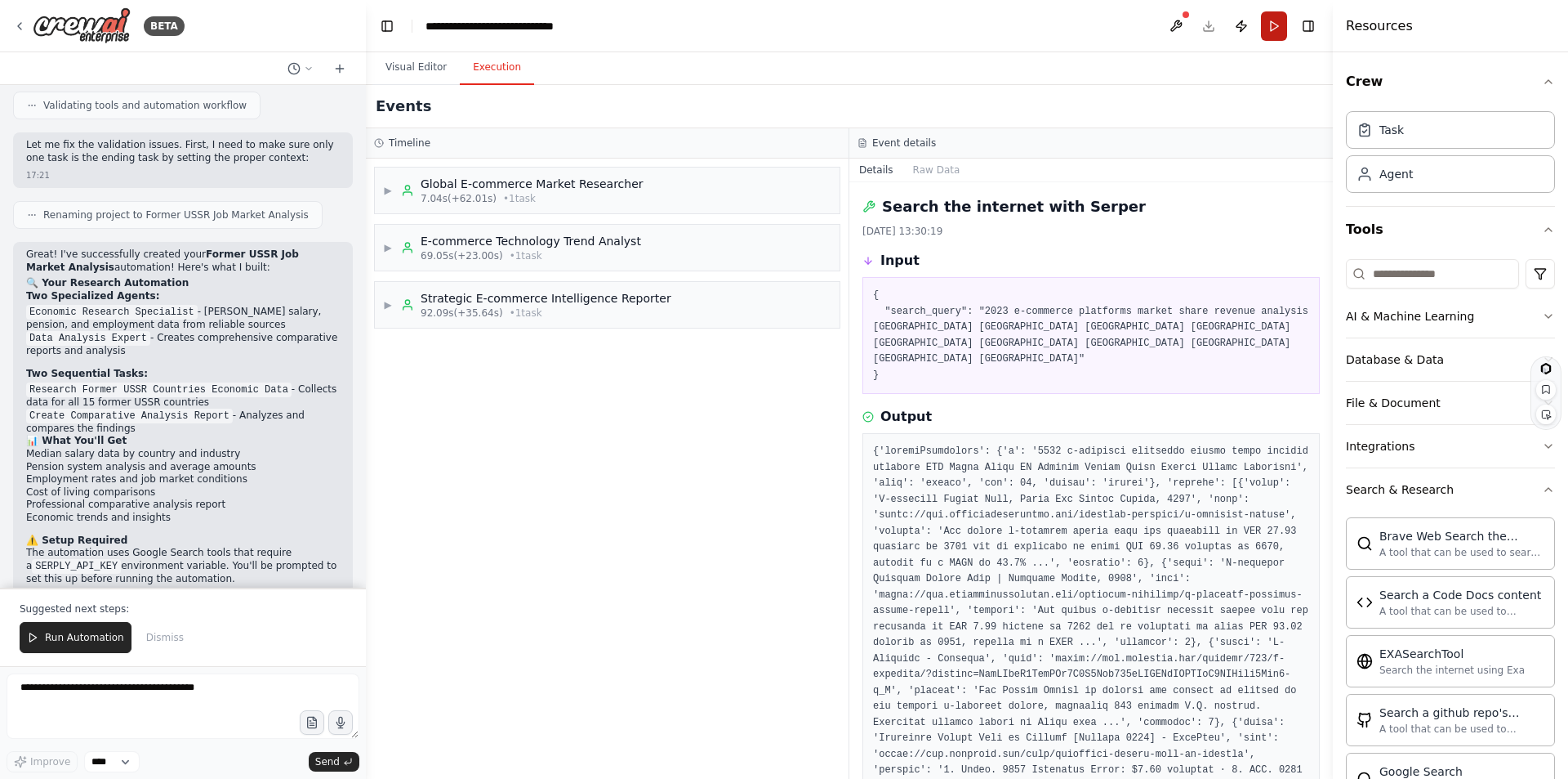
click at [1271, 25] on button "Run" at bounding box center [1273, 26] width 26 height 30
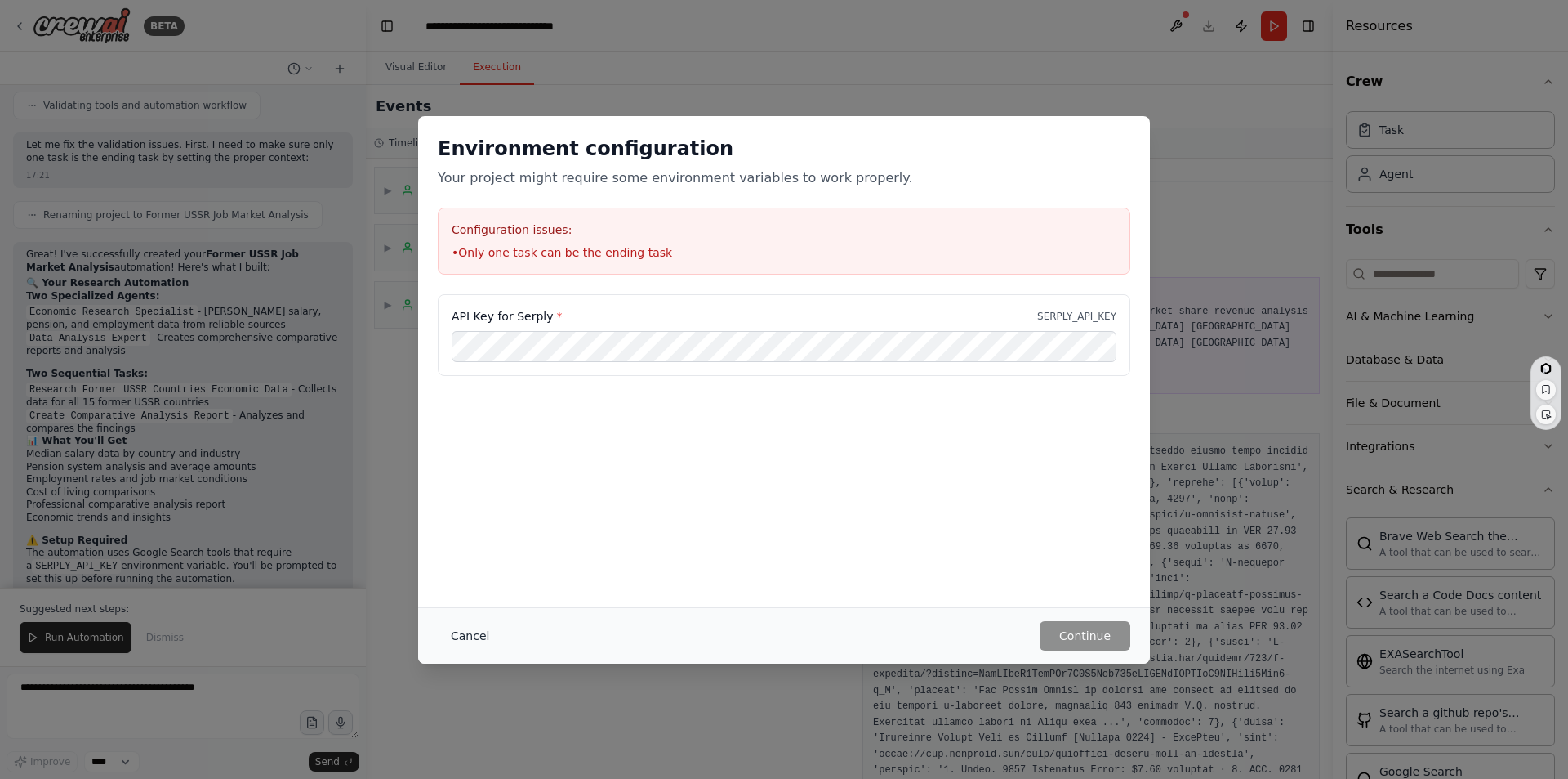
click at [458, 637] on button "Cancel" at bounding box center [469, 636] width 65 height 30
